Goal: Task Accomplishment & Management: Manage account settings

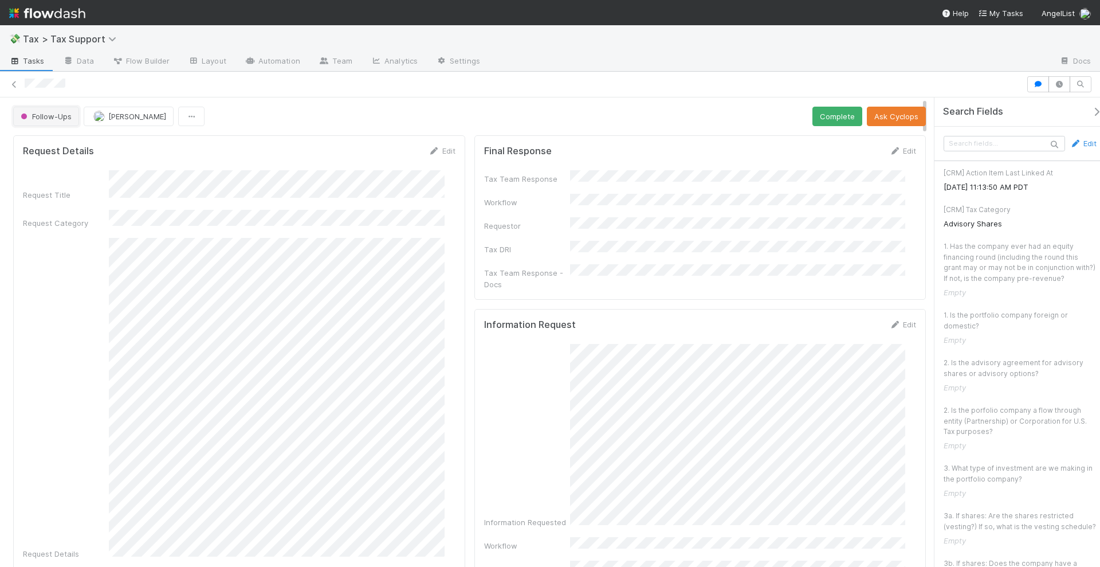
click at [34, 116] on span "Follow-Ups" at bounding box center [44, 116] width 53 height 9
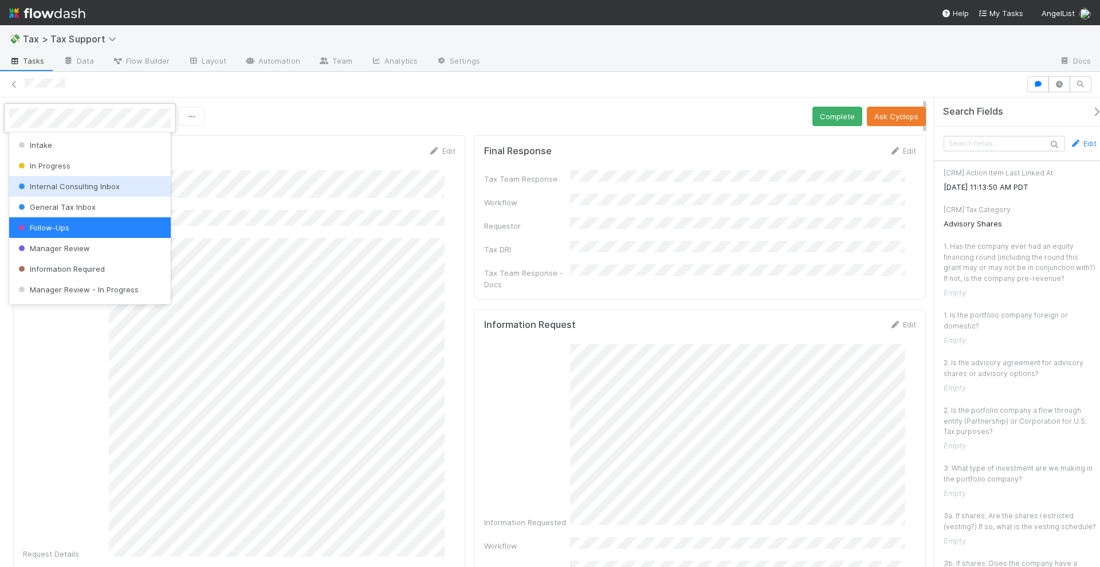
click at [73, 186] on span "Internal Consulting Inbox" at bounding box center [68, 186] width 104 height 9
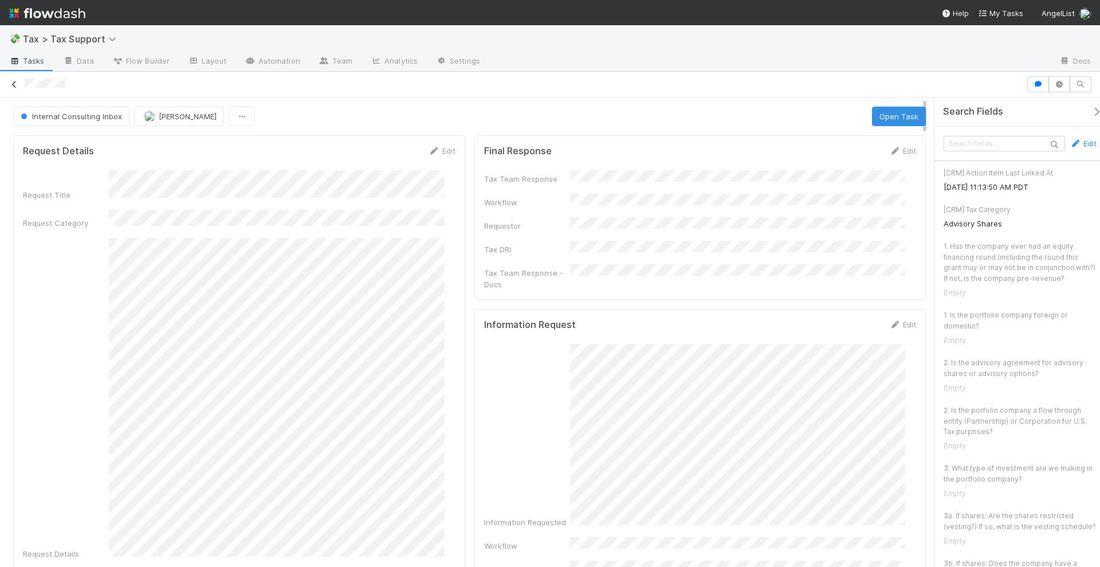
click at [13, 81] on icon at bounding box center [14, 84] width 11 height 7
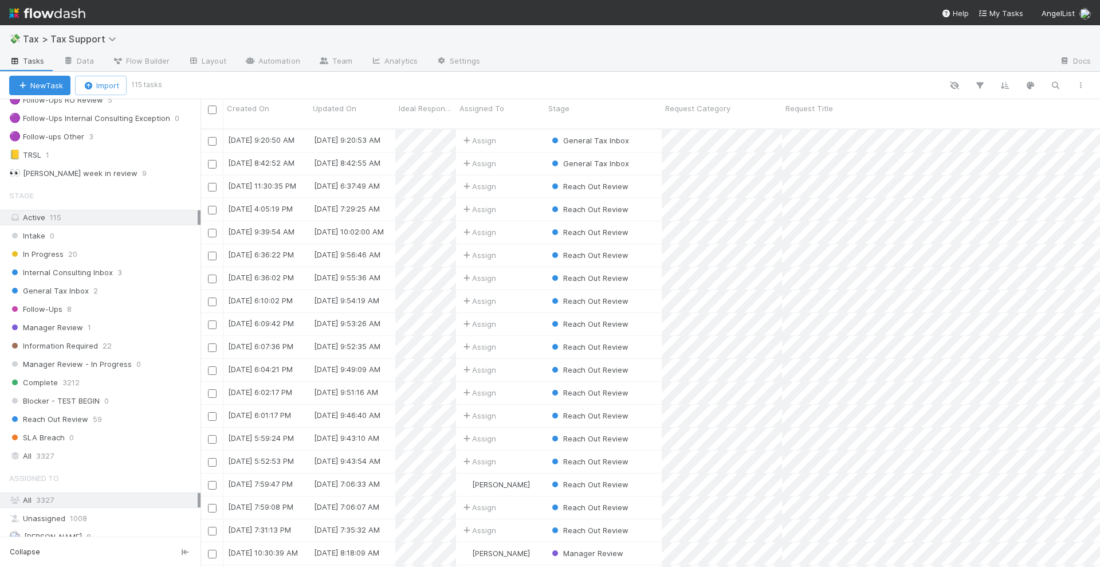
scroll to position [215, 0]
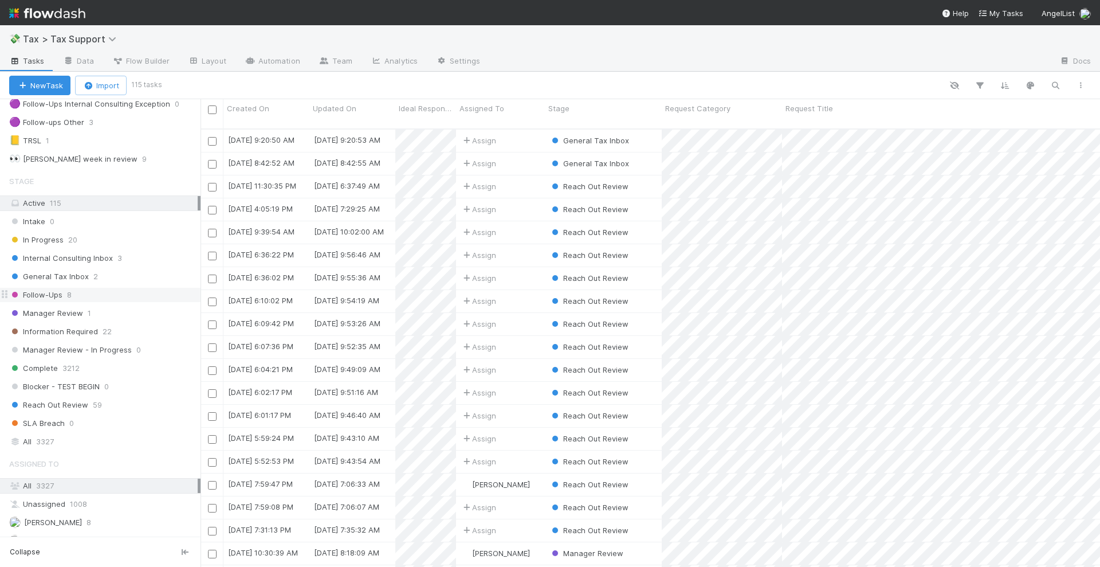
click at [103, 294] on div "Follow-Ups 8" at bounding box center [104, 295] width 191 height 14
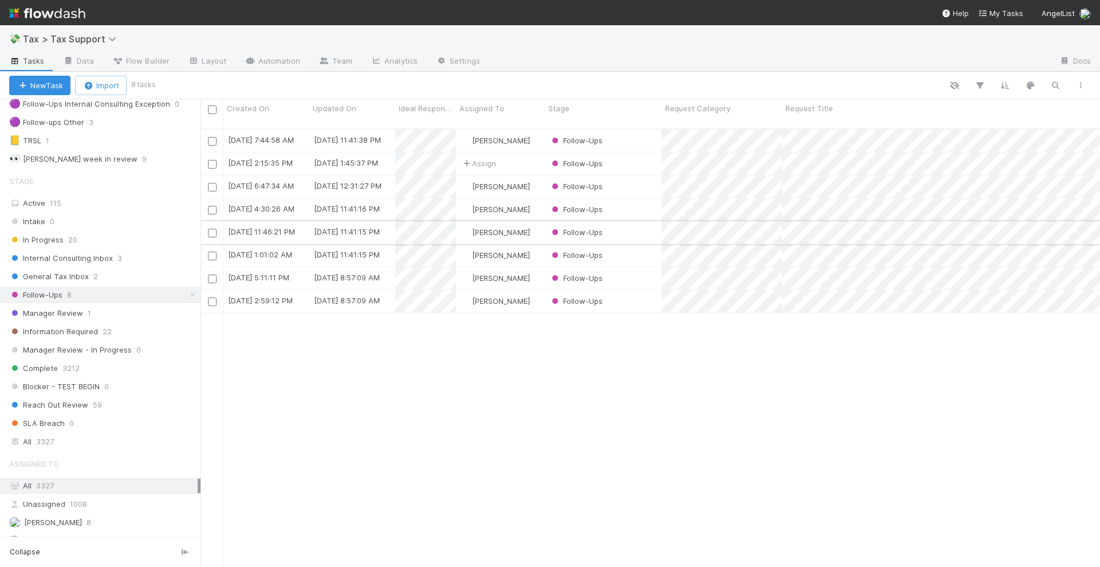
scroll to position [436, 888]
